Goal: Task Accomplishment & Management: Manage account settings

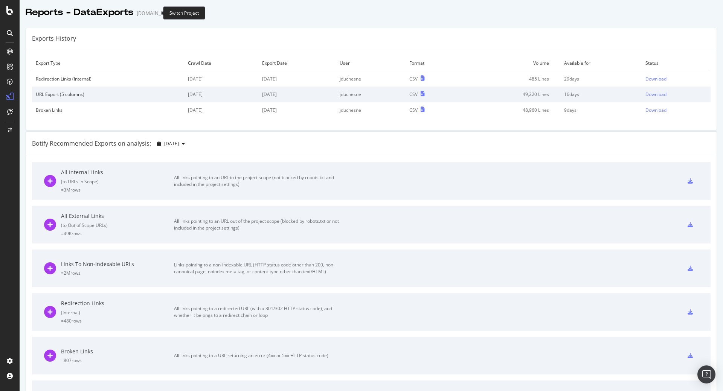
click at [180, 12] on icon "arrow-right-arrow-left" at bounding box center [182, 13] width 5 height 5
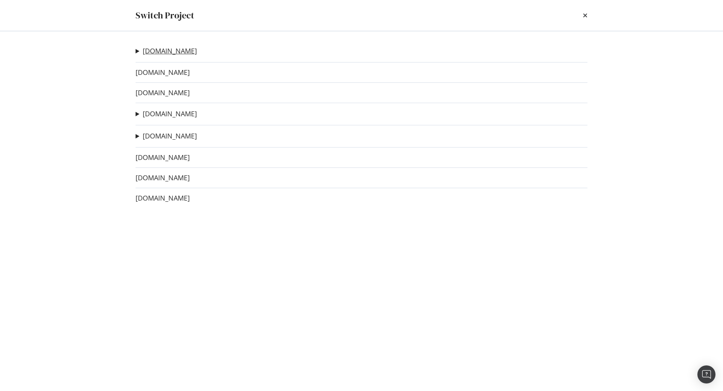
click at [156, 49] on link "[DOMAIN_NAME]" at bounding box center [170, 51] width 54 height 8
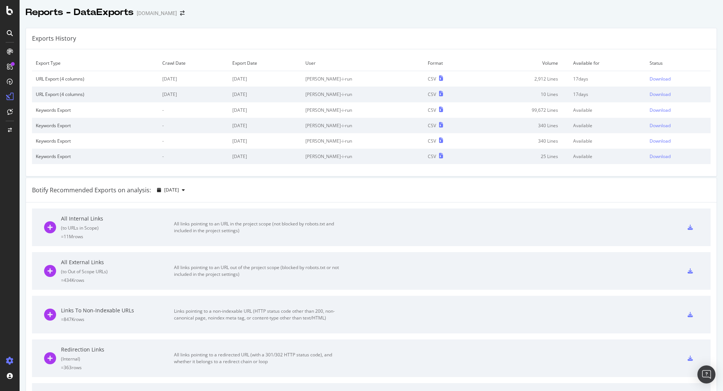
click at [11, 359] on icon at bounding box center [10, 361] width 8 height 8
click at [47, 322] on div "Settings" at bounding box center [39, 321] width 32 height 6
